Goal: Complete application form: Complete application form

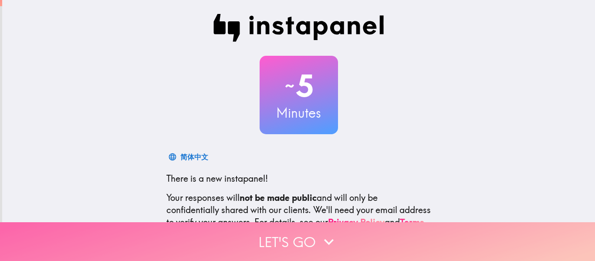
click at [309, 230] on button "Let's go" at bounding box center [297, 241] width 595 height 39
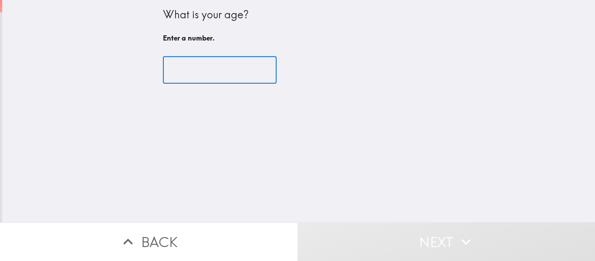
click at [224, 68] on input "number" at bounding box center [220, 70] width 114 height 27
type input "-1"
click at [252, 73] on input "-1" at bounding box center [220, 70] width 114 height 27
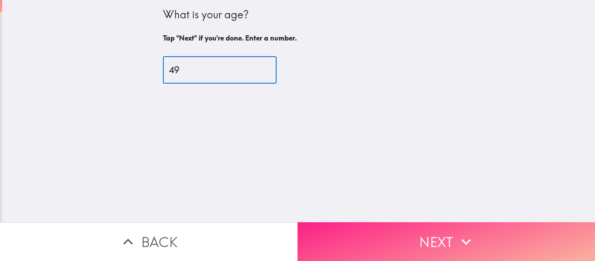
type input "49"
click at [396, 230] on button "Next" at bounding box center [447, 241] width 298 height 39
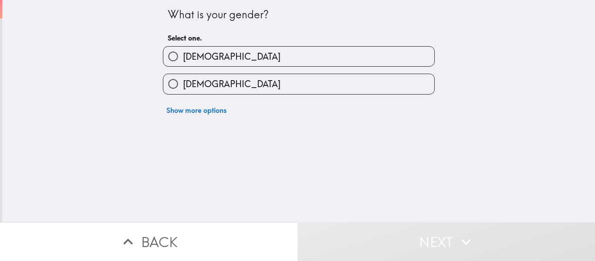
click at [209, 88] on label "[DEMOGRAPHIC_DATA]" at bounding box center [298, 84] width 271 height 20
click at [183, 88] on input "[DEMOGRAPHIC_DATA]" at bounding box center [173, 84] width 20 height 20
radio input "true"
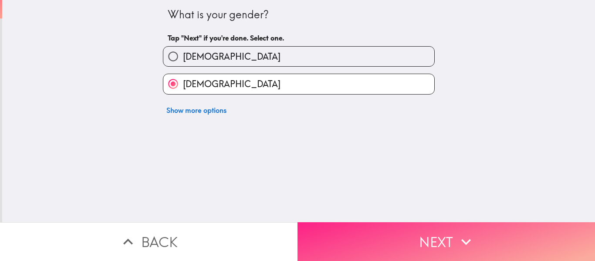
click at [389, 232] on button "Next" at bounding box center [447, 241] width 298 height 39
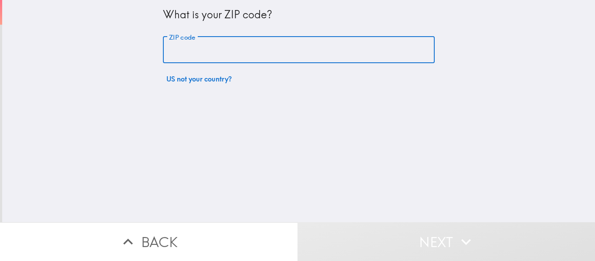
click at [261, 54] on input "ZIP code" at bounding box center [299, 50] width 272 height 27
type input "27514"
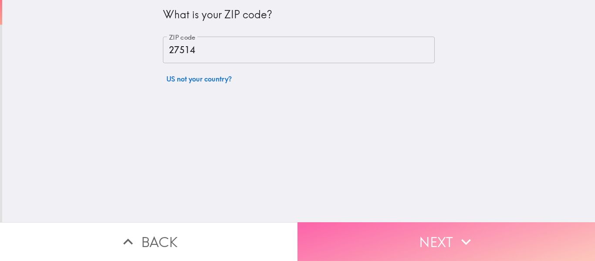
click at [390, 222] on button "Next" at bounding box center [447, 241] width 298 height 39
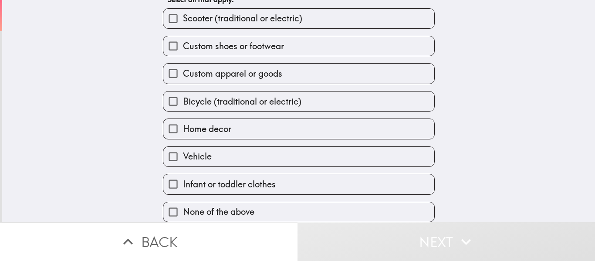
scroll to position [58, 0]
click at [308, 124] on label "Home decor" at bounding box center [298, 129] width 271 height 20
click at [183, 124] on input "Home decor" at bounding box center [173, 129] width 20 height 20
checkbox input "true"
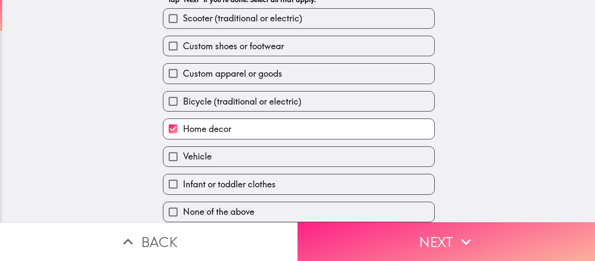
click at [351, 231] on button "Next" at bounding box center [447, 241] width 298 height 39
